Goal: Task Accomplishment & Management: Manage account settings

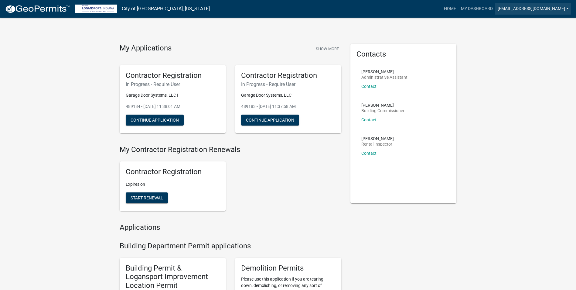
click at [567, 8] on link "[EMAIL_ADDRESS][DOMAIN_NAME]" at bounding box center [533, 9] width 76 height 12
click at [533, 24] on link "Account" at bounding box center [545, 25] width 52 height 15
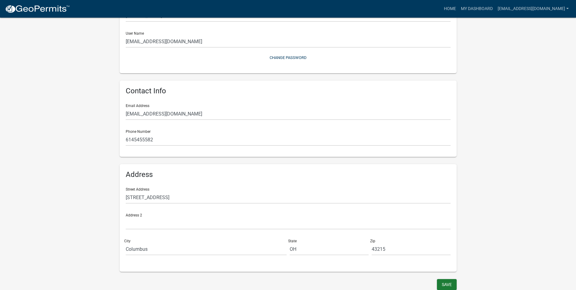
scroll to position [64, 0]
click at [568, 9] on link "[EMAIL_ADDRESS][DOMAIN_NAME]" at bounding box center [533, 9] width 76 height 12
click at [533, 61] on link "Logout" at bounding box center [545, 59] width 52 height 15
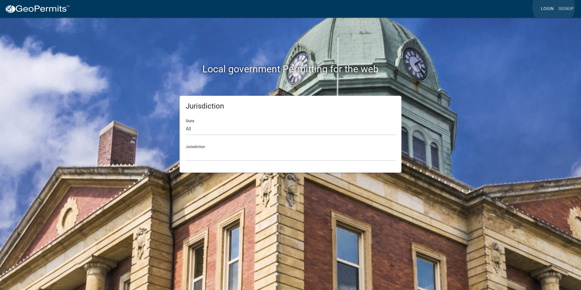
click at [553, 7] on link "Login" at bounding box center [547, 9] width 18 height 12
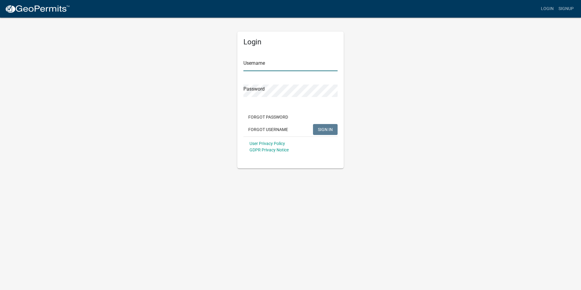
click at [245, 66] on input "Username" at bounding box center [290, 65] width 94 height 12
paste input "[EMAIL_ADDRESS][DOMAIN_NAME]"
type input "[EMAIL_ADDRESS][DOMAIN_NAME]"
click at [317, 131] on button "SIGN IN" at bounding box center [325, 129] width 25 height 11
click at [227, 85] on div "Login Username [EMAIL_ADDRESS][DOMAIN_NAME] Password Forgot Password Forgot Use…" at bounding box center [290, 92] width 346 height 151
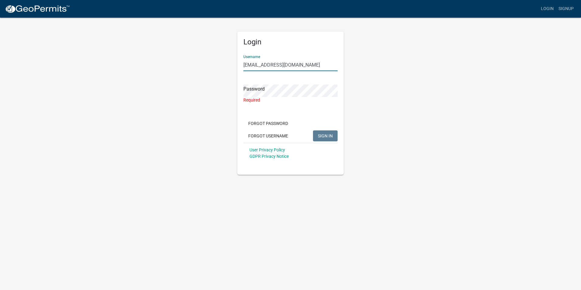
drag, startPoint x: 318, startPoint y: 64, endPoint x: 225, endPoint y: 63, distance: 92.9
click at [225, 63] on div "Login Username [EMAIL_ADDRESS][DOMAIN_NAME] Password Required Forgot Password F…" at bounding box center [290, 96] width 346 height 158
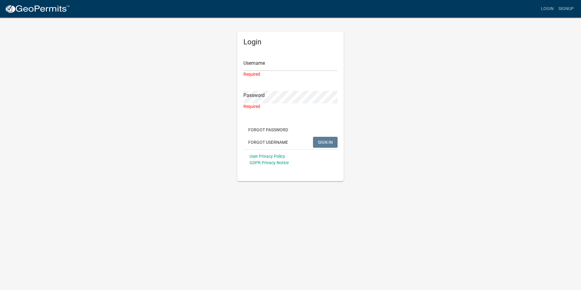
click at [246, 74] on div "Required" at bounding box center [290, 74] width 94 height 6
click at [250, 73] on div "Required" at bounding box center [290, 74] width 94 height 6
click at [551, 6] on link "Login" at bounding box center [547, 9] width 18 height 12
